Goal: Contribute content

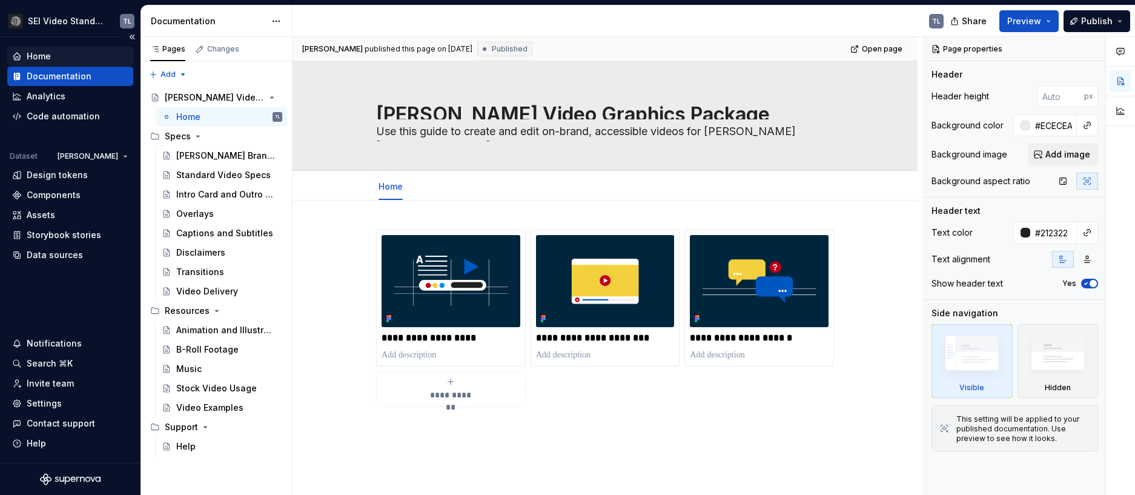
click at [36, 58] on div "Home" at bounding box center [39, 56] width 24 height 12
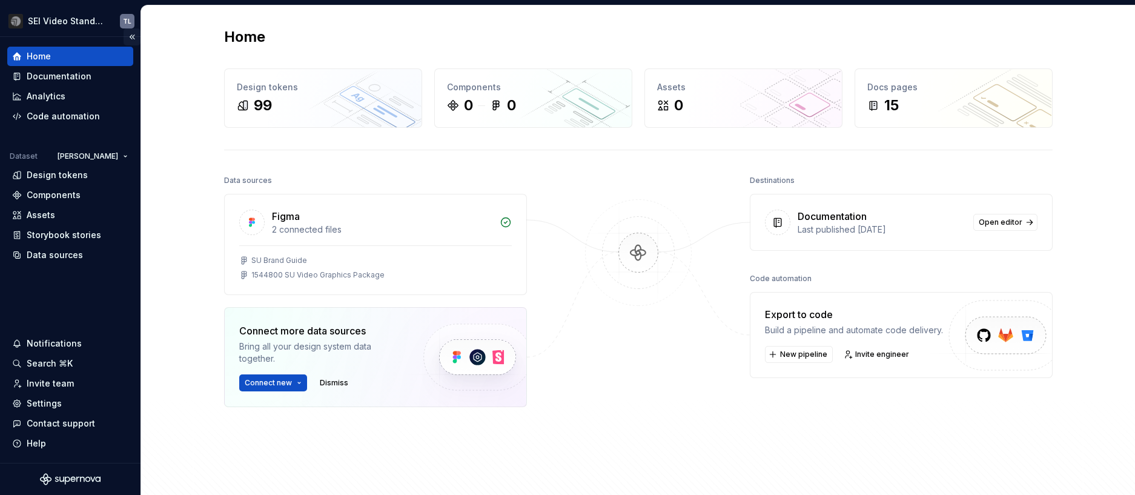
click at [133, 37] on button "Collapse sidebar" at bounding box center [132, 36] width 17 height 17
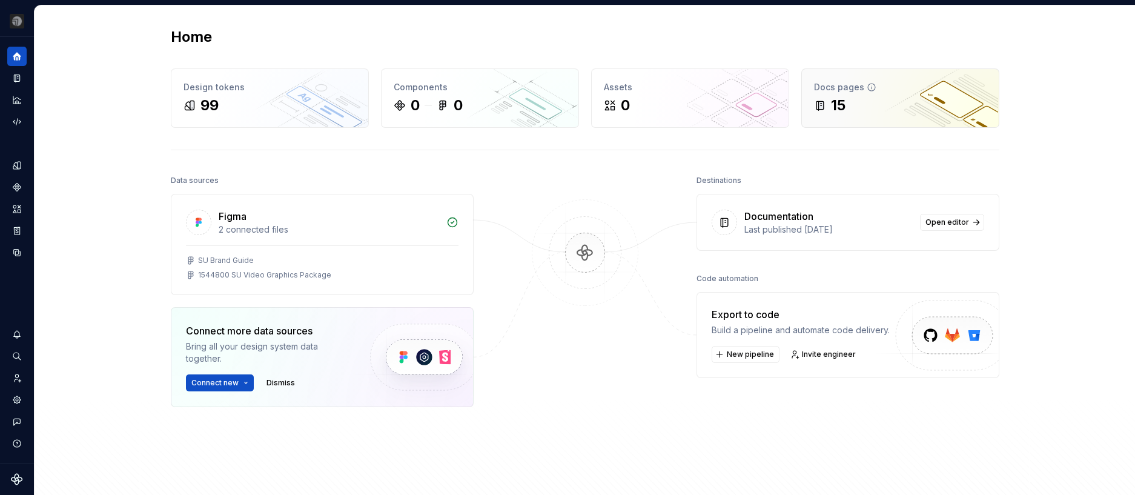
click at [841, 107] on div "15" at bounding box center [838, 105] width 15 height 19
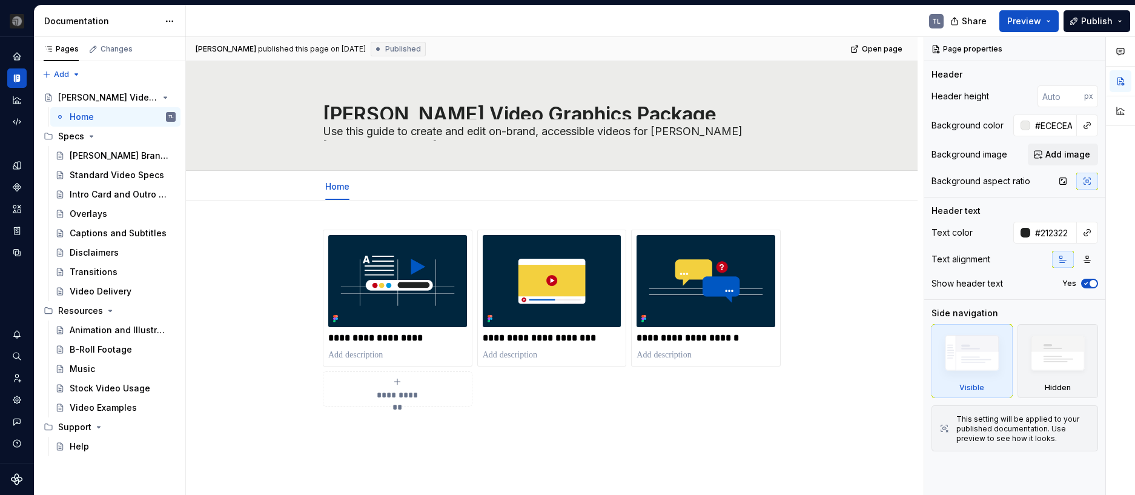
type textarea "*"
